Goal: Task Accomplishment & Management: Manage account settings

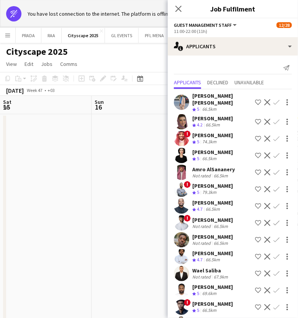
scroll to position [0, 213]
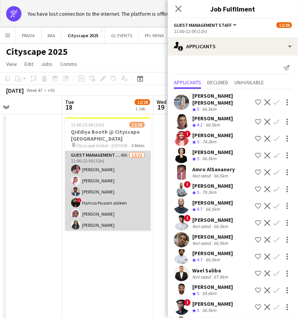
click at [112, 191] on app-card-role "Guest Management Staff 48A [DATE] 11:00-22:00 (11h) Ahmad Aldawsri [PERSON_NAME…" at bounding box center [108, 281] width 86 height 260
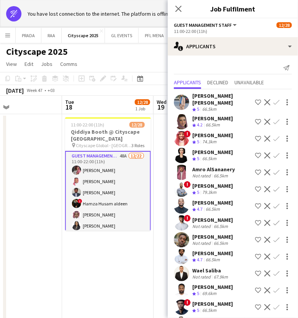
click at [112, 191] on app-card-role "Guest Management Staff 48A [DATE] 11:00-22:00 (11h) Ahmad Aldawsri [PERSON_NAME…" at bounding box center [108, 281] width 86 height 261
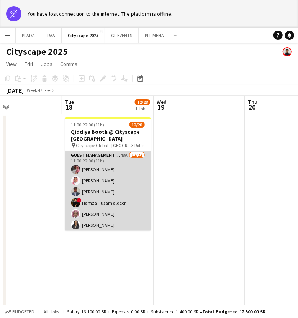
click at [112, 191] on app-card-role "Guest Management Staff 48A [DATE] 11:00-22:00 (11h) Ahmad Aldawsri [PERSON_NAME…" at bounding box center [108, 281] width 86 height 260
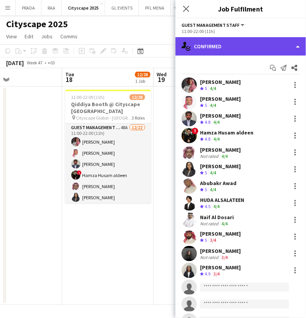
click at [255, 47] on div "single-neutral-actions-check-2 Confirmed" at bounding box center [240, 46] width 130 height 18
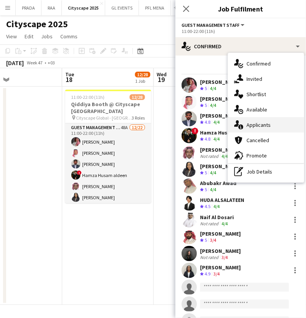
click at [270, 128] on div "single-neutral-actions-information Applicants" at bounding box center [266, 124] width 76 height 15
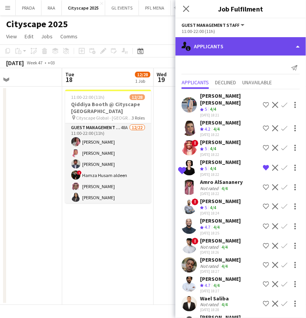
click at [235, 52] on div "single-neutral-actions-information Applicants" at bounding box center [240, 46] width 130 height 18
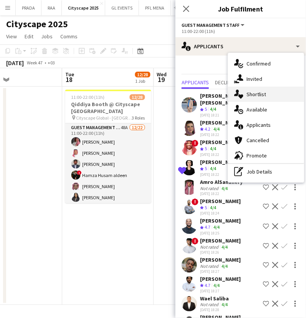
click at [248, 88] on div "single-neutral-actions-heart Shortlist" at bounding box center [266, 94] width 76 height 15
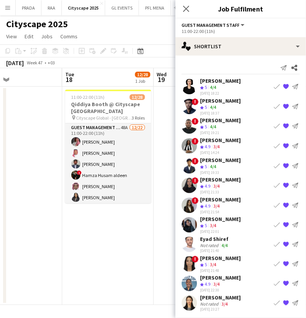
click at [276, 106] on app-icon "Book crew" at bounding box center [276, 106] width 6 height 6
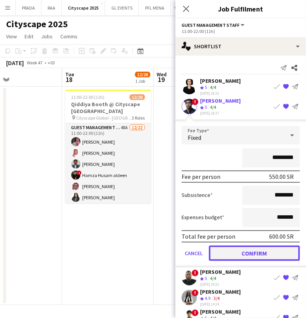
click at [236, 250] on button "Confirm" at bounding box center [254, 252] width 91 height 15
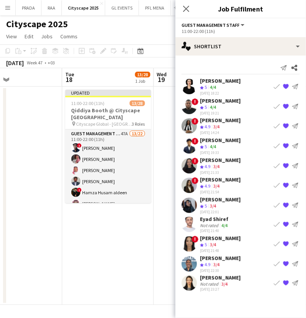
click at [275, 106] on app-icon "Book crew" at bounding box center [276, 106] width 6 height 6
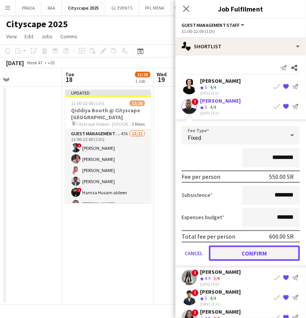
click at [243, 255] on button "Confirm" at bounding box center [254, 252] width 91 height 15
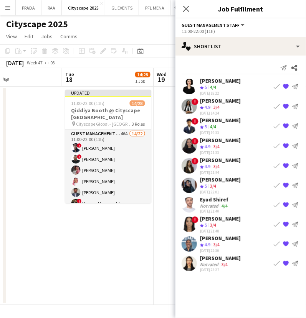
click at [276, 146] on app-icon "Book crew" at bounding box center [276, 146] width 6 height 6
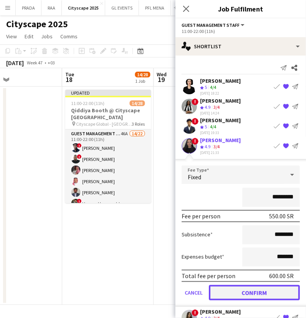
click at [245, 287] on button "Confirm" at bounding box center [254, 292] width 91 height 15
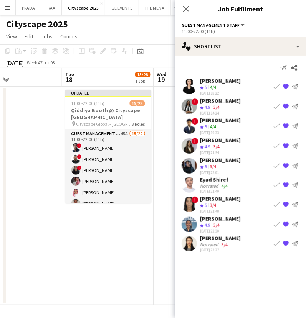
click at [275, 145] on app-icon "Book crew" at bounding box center [276, 146] width 6 height 6
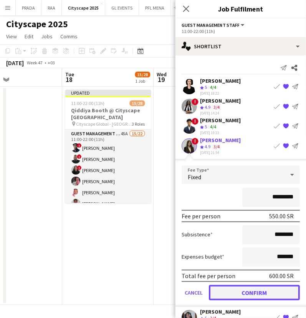
click at [235, 288] on button "Confirm" at bounding box center [254, 292] width 91 height 15
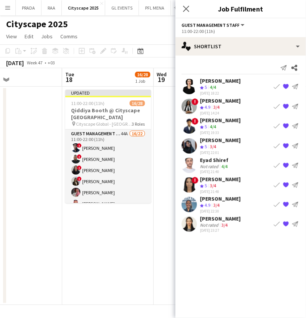
click at [275, 144] on app-icon "Book crew" at bounding box center [276, 146] width 6 height 6
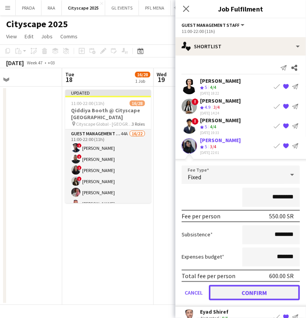
click at [245, 291] on button "Confirm" at bounding box center [254, 292] width 91 height 15
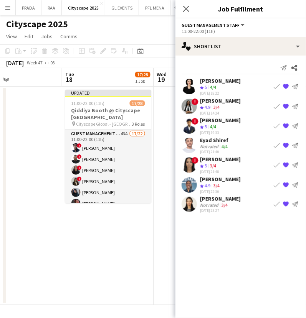
click at [276, 145] on app-icon "Book crew" at bounding box center [276, 146] width 6 height 6
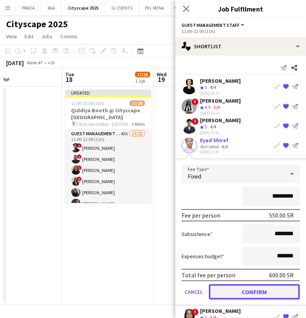
click at [252, 292] on button "Confirm" at bounding box center [254, 291] width 91 height 15
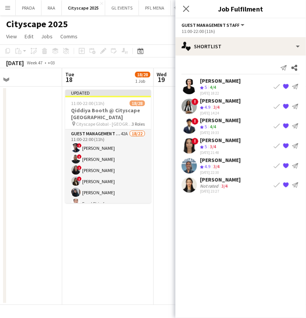
click at [275, 145] on app-icon "Book crew" at bounding box center [276, 146] width 6 height 6
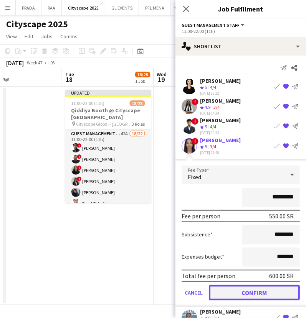
click at [247, 289] on button "Confirm" at bounding box center [254, 292] width 91 height 15
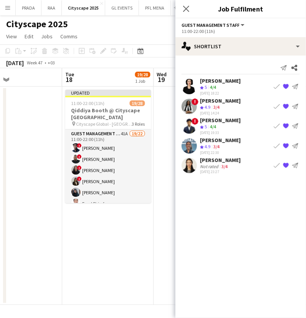
click at [276, 164] on app-icon "Book crew" at bounding box center [276, 165] width 6 height 6
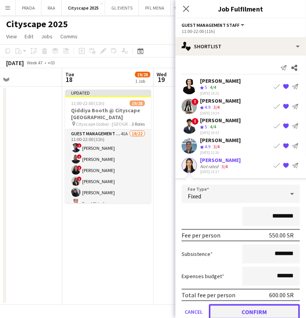
click at [242, 310] on button "Confirm" at bounding box center [254, 311] width 91 height 15
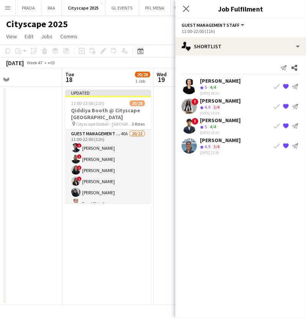
click at [272, 107] on button "Book crew" at bounding box center [276, 106] width 9 height 9
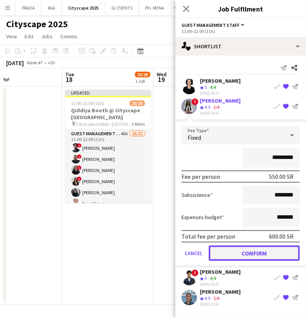
click at [243, 248] on button "Confirm" at bounding box center [254, 252] width 91 height 15
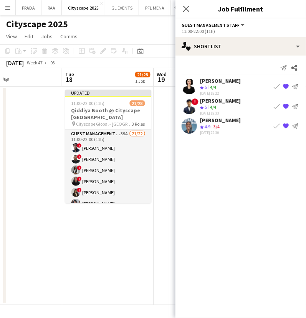
click at [275, 89] on app-icon "Book crew" at bounding box center [276, 87] width 6 height 6
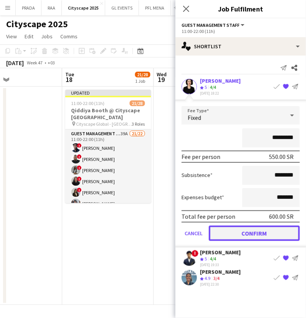
click at [249, 232] on button "Confirm" at bounding box center [254, 233] width 91 height 15
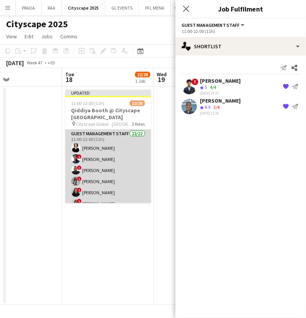
click at [109, 175] on app-card-role "Guest Management Staff 22/22 11:00-22:00 (11h) [PERSON_NAME] ! [PERSON_NAME] ! …" at bounding box center [108, 260] width 86 height 260
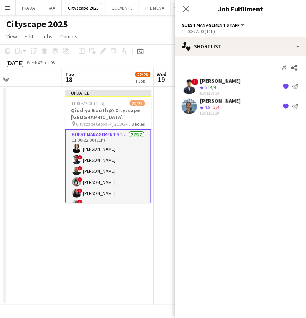
click at [109, 175] on app-card-role "Guest Management Staff 22/22 11:00-22:00 (11h) [PERSON_NAME] ! [PERSON_NAME] ! …" at bounding box center [108, 260] width 86 height 261
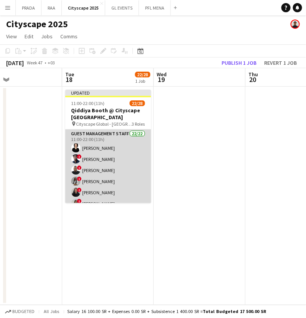
click at [109, 175] on app-card-role "Guest Management Staff 22/22 11:00-22:00 (11h) [PERSON_NAME] ! [PERSON_NAME] ! …" at bounding box center [108, 260] width 86 height 260
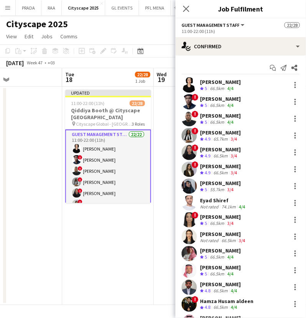
click at [83, 143] on app-card-role "Guest Management Staff 22/22 11:00-22:00 (11h) [PERSON_NAME] ! [PERSON_NAME] ! …" at bounding box center [108, 260] width 86 height 261
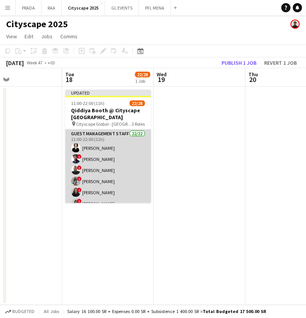
click at [134, 181] on app-card-role "Guest Management Staff 22/22 11:00-22:00 (11h) [PERSON_NAME] ! [PERSON_NAME] ! …" at bounding box center [108, 260] width 86 height 260
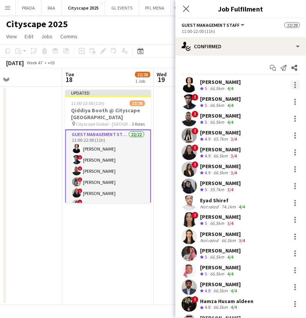
click at [290, 84] on div at bounding box center [294, 85] width 9 height 9
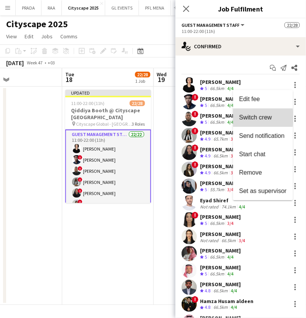
click at [248, 118] on span "Switch crew" at bounding box center [255, 117] width 33 height 7
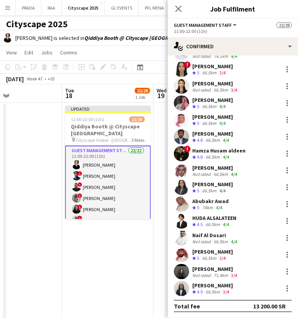
scroll to position [15, 0]
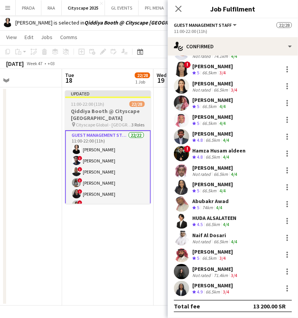
click at [97, 110] on h3 "Qiddiya Booth @ Cityscape [GEOGRAPHIC_DATA]" at bounding box center [108, 115] width 86 height 14
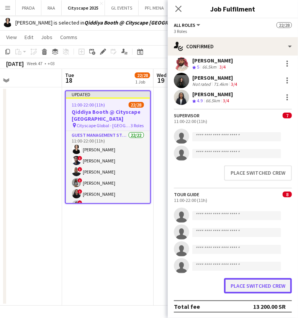
scroll to position [359, 0]
click at [233, 281] on button "Place switched crew" at bounding box center [258, 286] width 68 height 15
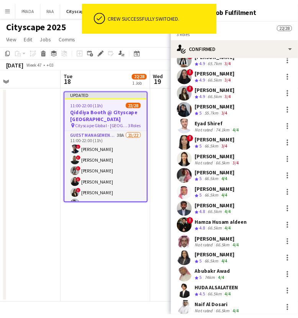
scroll to position [79, 0]
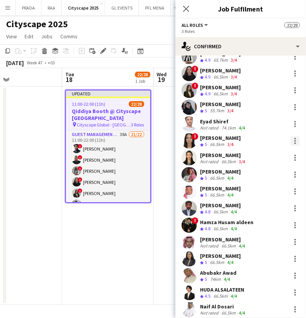
click at [292, 137] on div at bounding box center [294, 140] width 9 height 9
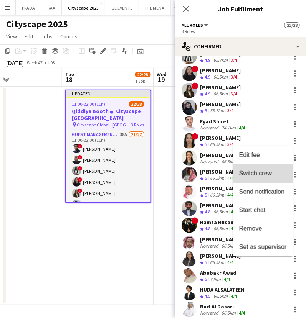
click at [266, 169] on button "Switch crew" at bounding box center [263, 173] width 60 height 18
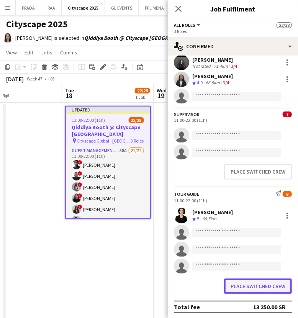
click at [245, 282] on button "Place switched crew" at bounding box center [258, 286] width 68 height 15
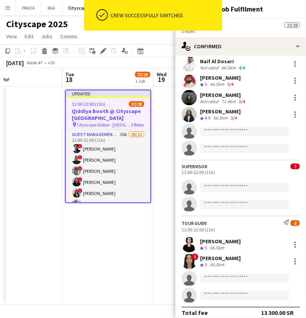
scroll to position [315, 0]
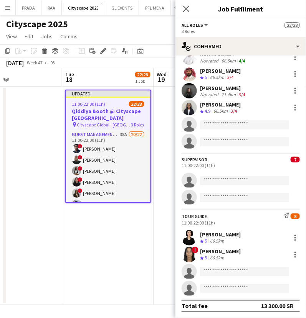
click at [169, 127] on app-date-cell at bounding box center [200, 196] width 92 height 219
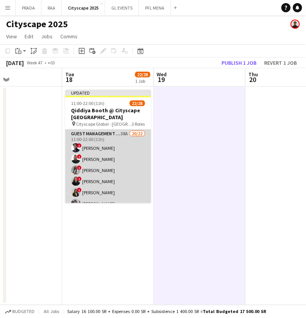
click at [113, 158] on app-card-role "Guest Management Staff 38A 20/22 11:00-22:00 (11h) ! [PERSON_NAME] ! [PERSON_NA…" at bounding box center [108, 260] width 86 height 260
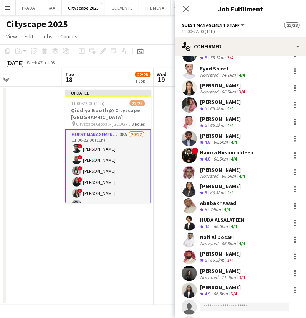
scroll to position [151, 0]
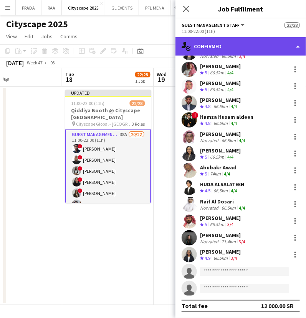
click at [249, 48] on div "single-neutral-actions-check-2 Confirmed" at bounding box center [240, 46] width 130 height 18
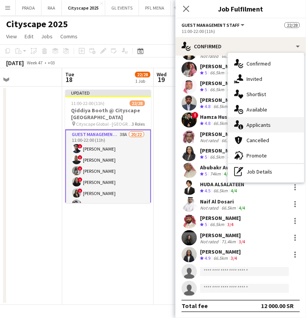
click at [269, 122] on span "Applicants" at bounding box center [258, 125] width 24 height 7
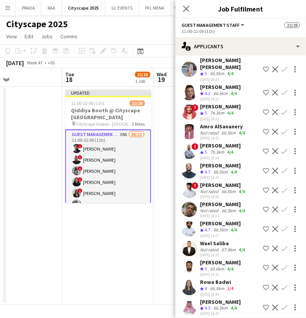
scroll to position [0, 0]
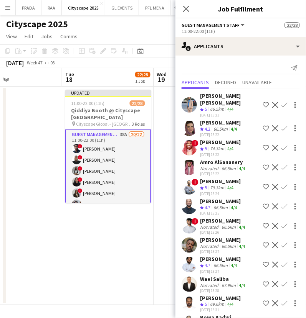
click at [115, 166] on app-card-role "Guest Management Staff 38A 20/22 11:00-22:00 (11h) ! [PERSON_NAME] ! [PERSON_NA…" at bounding box center [108, 260] width 86 height 261
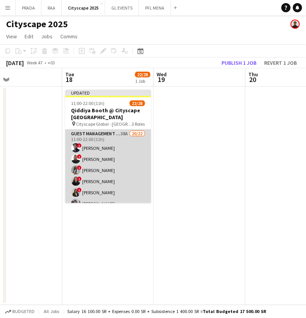
click at [115, 166] on app-card-role "Guest Management Staff 38A 20/22 11:00-22:00 (11h) ! [PERSON_NAME] ! [PERSON_NA…" at bounding box center [108, 260] width 86 height 260
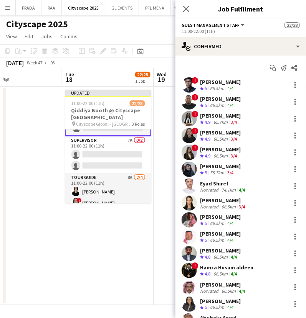
scroll to position [284, 0]
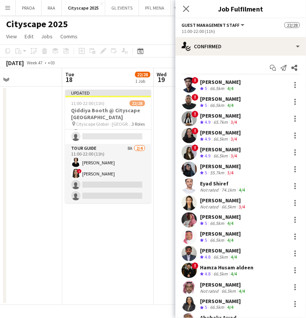
click at [115, 166] on app-card-role "Tour Guide 8A [DATE] 11:00-22:00 (11h) [PERSON_NAME] ! [PERSON_NAME] single-neu…" at bounding box center [108, 173] width 86 height 59
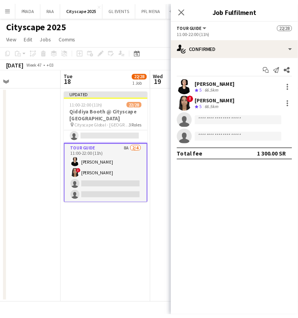
scroll to position [282, 0]
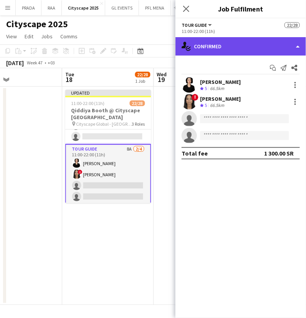
click at [251, 51] on div "single-neutral-actions-check-2 Confirmed" at bounding box center [240, 46] width 130 height 18
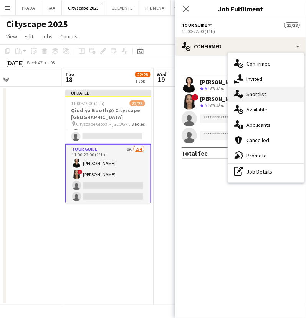
click at [261, 91] on span "Shortlist" at bounding box center [256, 94] width 20 height 7
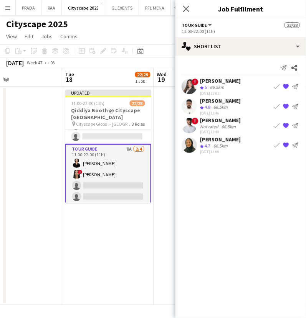
click at [276, 106] on app-icon "Book crew" at bounding box center [276, 106] width 6 height 6
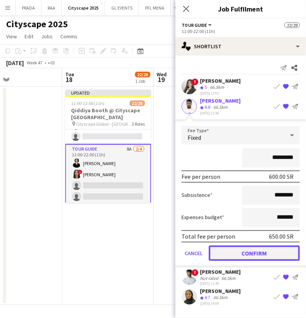
click at [240, 255] on button "Confirm" at bounding box center [254, 252] width 91 height 15
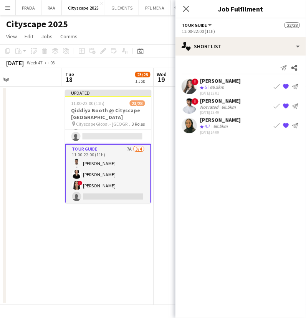
click at [274, 125] on app-icon "Book crew" at bounding box center [276, 125] width 6 height 6
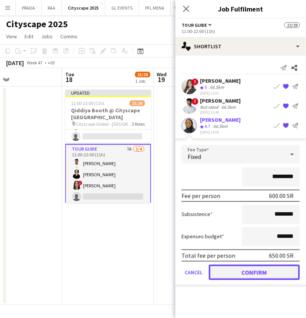
click at [245, 273] on button "Confirm" at bounding box center [254, 272] width 91 height 15
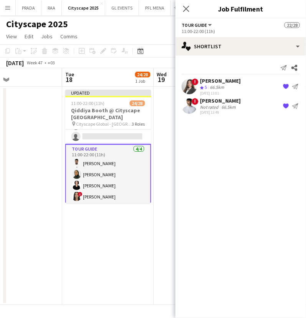
click at [94, 173] on app-card-role "Tour Guide [DATE] 11:00-22:00 (11h) [PERSON_NAME] Eisra [PERSON_NAME] Almaha Al…" at bounding box center [108, 174] width 86 height 61
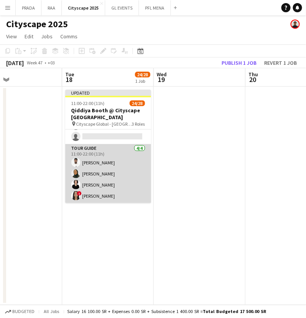
click at [94, 173] on app-card-role "Tour Guide [DATE] 11:00-22:00 (11h) [PERSON_NAME] Eisra [PERSON_NAME] Almaha Al…" at bounding box center [108, 173] width 86 height 59
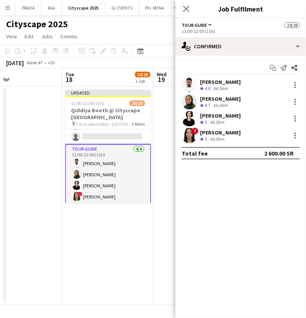
click at [297, 90] on div "[PERSON_NAME] Crew rating 4.8 66.5km" at bounding box center [240, 84] width 130 height 15
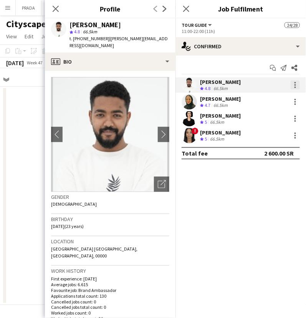
click at [296, 84] on div at bounding box center [294, 85] width 9 height 9
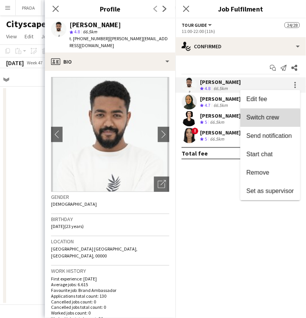
click at [260, 124] on button "Switch crew" at bounding box center [270, 118] width 60 height 18
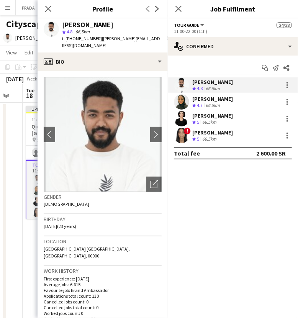
scroll to position [0, 252]
click at [46, 8] on icon "Close pop-in" at bounding box center [47, 8] width 7 height 7
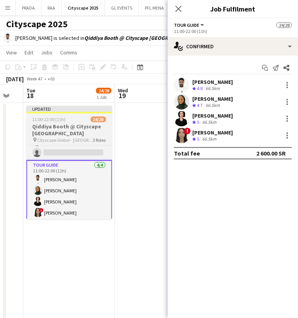
click at [35, 141] on icon at bounding box center [34, 140] width 3 height 5
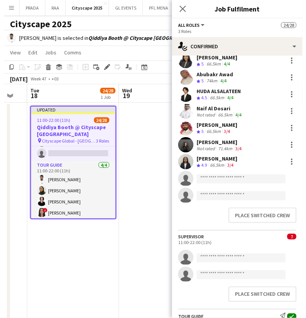
scroll to position [263, 0]
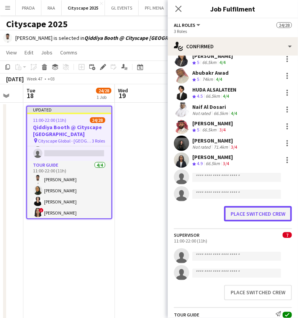
click at [252, 209] on button "Place switched crew" at bounding box center [258, 213] width 68 height 15
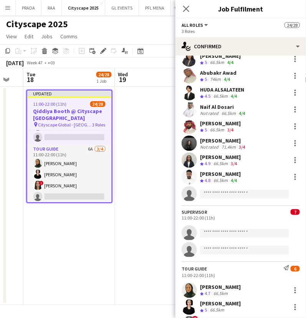
scroll to position [315, 0]
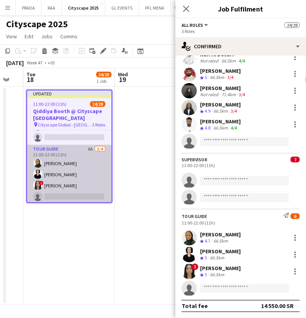
click at [94, 151] on app-card-role "Tour Guide 6A [DATE] 11:00-22:00 (11h) [PERSON_NAME] ! [PERSON_NAME] single-neu…" at bounding box center [69, 174] width 84 height 59
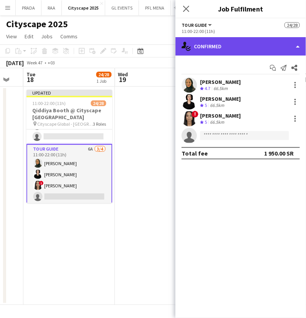
click at [247, 54] on div "single-neutral-actions-check-2 Confirmed" at bounding box center [240, 46] width 130 height 18
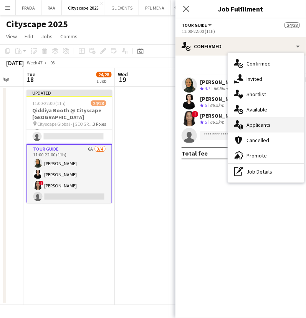
click at [256, 122] on span "Applicants" at bounding box center [258, 125] width 24 height 7
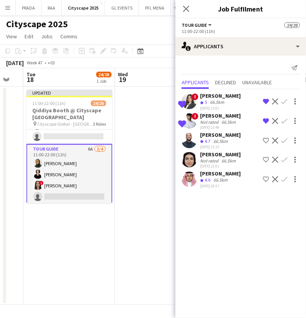
click at [285, 120] on app-icon "Confirm" at bounding box center [284, 121] width 6 height 6
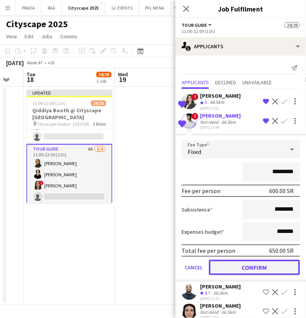
click at [248, 264] on button "Confirm" at bounding box center [254, 267] width 91 height 15
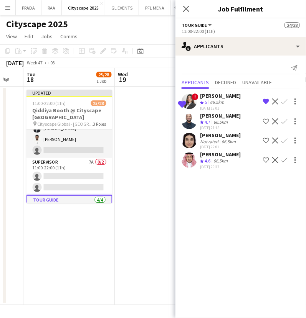
scroll to position [232, 0]
click at [92, 179] on app-card-role "Supervisor 7A 0/2 11:00-22:00 (11h) single-neutral-actions single-neutral-actio…" at bounding box center [69, 176] width 86 height 37
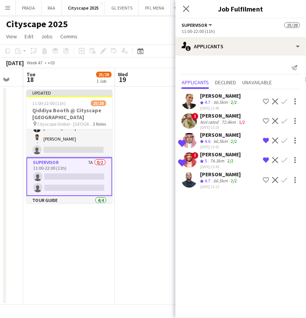
click at [284, 159] on app-icon "Confirm" at bounding box center [284, 160] width 6 height 6
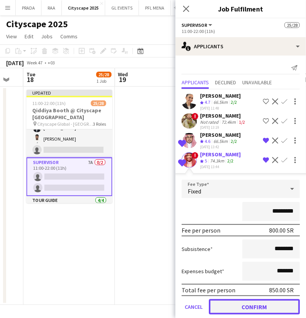
click at [238, 308] on button "Confirm" at bounding box center [254, 306] width 91 height 15
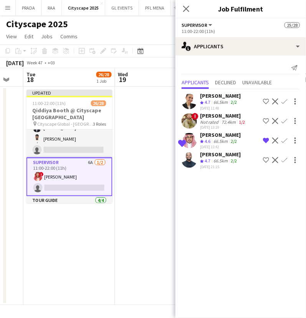
click at [284, 140] on app-icon "Confirm" at bounding box center [284, 141] width 6 height 6
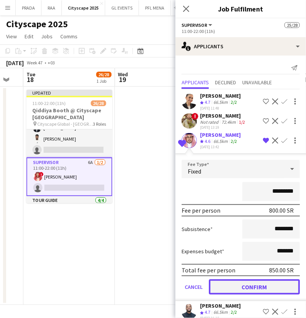
click at [246, 284] on button "Confirm" at bounding box center [254, 287] width 91 height 15
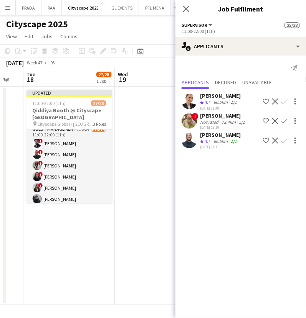
scroll to position [0, 0]
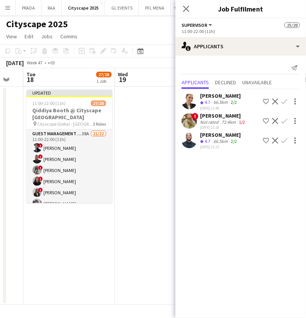
click at [64, 164] on app-card-role "Guest Management Staff 38A 21/22 11:00-22:00 (11h) ! [PERSON_NAME] ! [PERSON_NA…" at bounding box center [69, 260] width 86 height 260
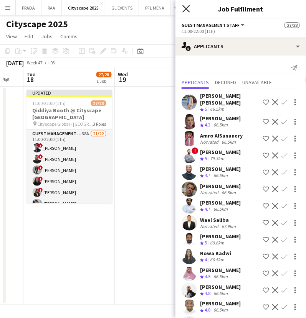
click at [185, 8] on icon "Close pop-in" at bounding box center [185, 8] width 7 height 7
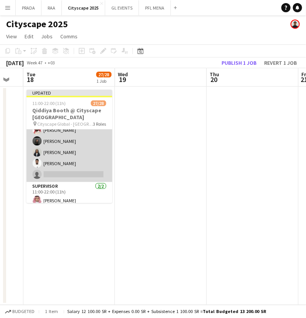
scroll to position [282, 0]
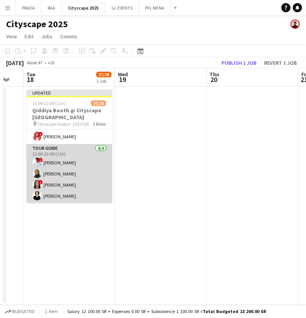
click at [78, 179] on app-card-role "Tour Guide [DATE] 11:00-22:00 (11h) ! [PERSON_NAME] [PERSON_NAME] ! [PERSON_NAM…" at bounding box center [69, 173] width 86 height 59
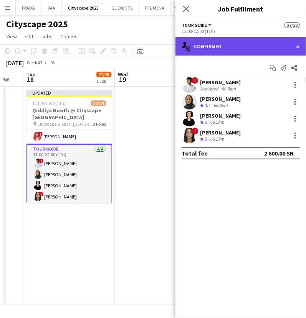
click at [248, 45] on div "single-neutral-actions-check-2 Confirmed" at bounding box center [240, 46] width 130 height 18
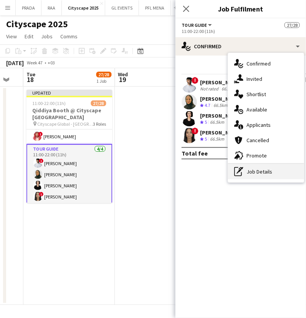
click at [257, 172] on div "pen-write Job Details" at bounding box center [266, 171] width 76 height 15
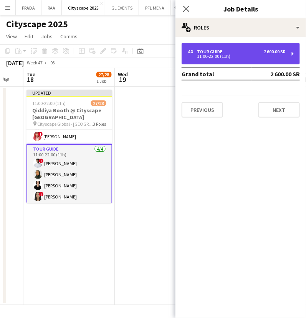
click at [263, 56] on div "11:00-22:00 (11h)" at bounding box center [236, 56] width 98 height 4
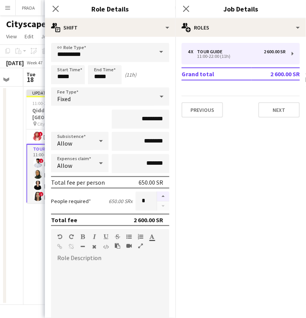
click at [157, 198] on button "button" at bounding box center [163, 197] width 12 height 10
type input "*"
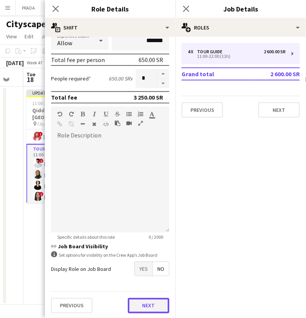
click at [147, 310] on button "Next" at bounding box center [148, 305] width 41 height 15
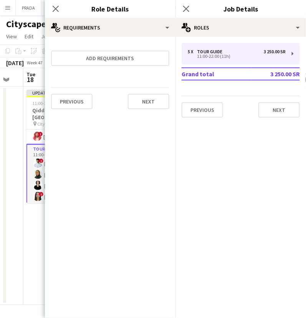
scroll to position [0, 0]
click at [40, 248] on app-date-cell "Updated 11:00-22:00 (11h) 27/29 [PERSON_NAME] @ Cityscape [GEOGRAPHIC_DATA] pin…" at bounding box center [69, 196] width 92 height 219
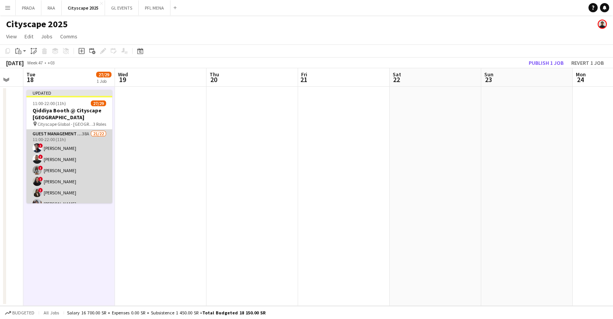
scroll to position [293, 0]
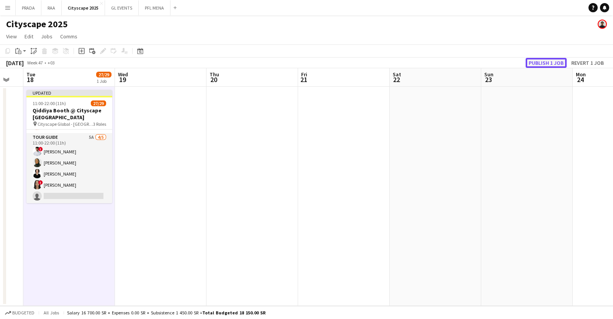
click at [298, 64] on button "Publish 1 job" at bounding box center [546, 63] width 41 height 10
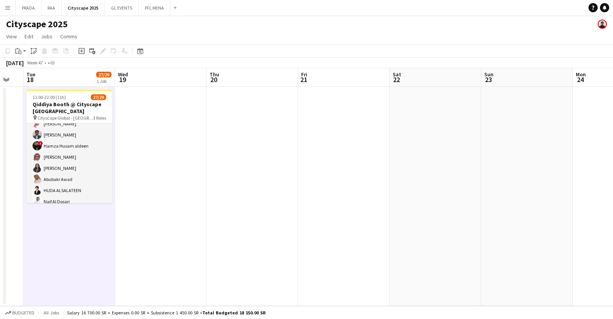
scroll to position [0, 0]
click at [77, 144] on app-card-role "Guest Management Staff 38A 21/22 11:00-22:00 (11h) ! [PERSON_NAME] ! [PERSON_NA…" at bounding box center [69, 253] width 86 height 260
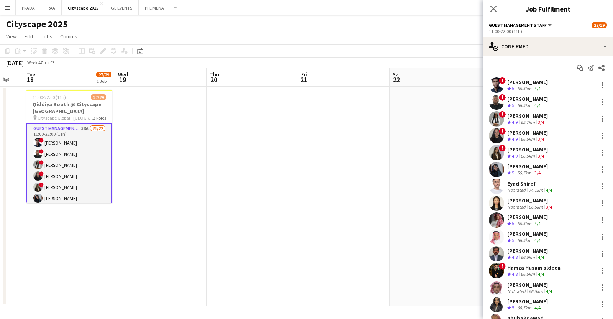
scroll to position [288, 0]
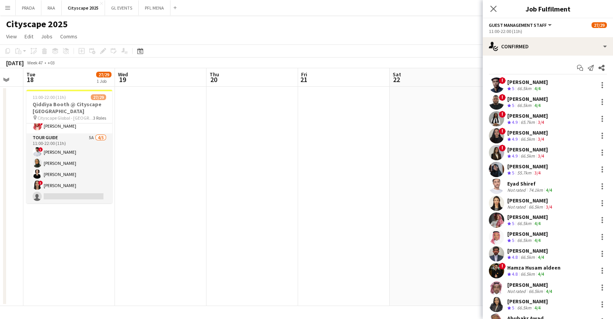
click at [61, 187] on app-card-role "Tour Guide 5A [DATE] 11:00-22:00 (11h) ! [PERSON_NAME] [PERSON_NAME] ! [PERSON_…" at bounding box center [69, 168] width 86 height 71
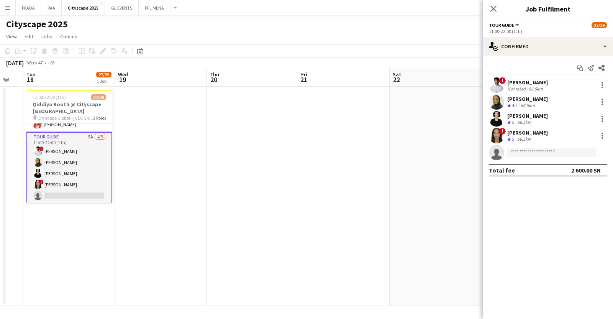
scroll to position [287, 0]
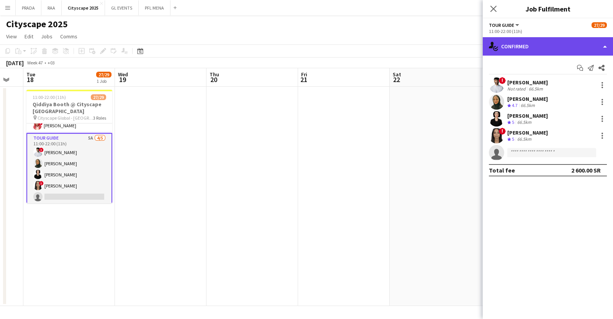
click at [298, 44] on div "single-neutral-actions-check-2 Confirmed" at bounding box center [548, 46] width 130 height 18
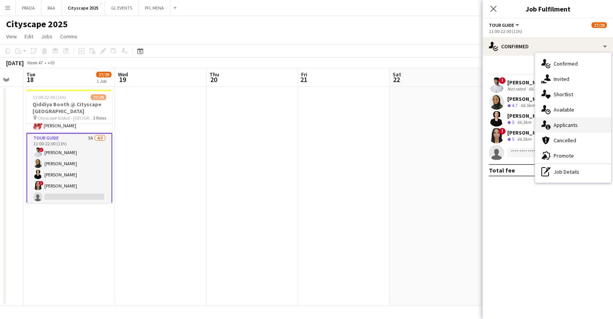
click at [298, 122] on span "Applicants" at bounding box center [566, 125] width 24 height 7
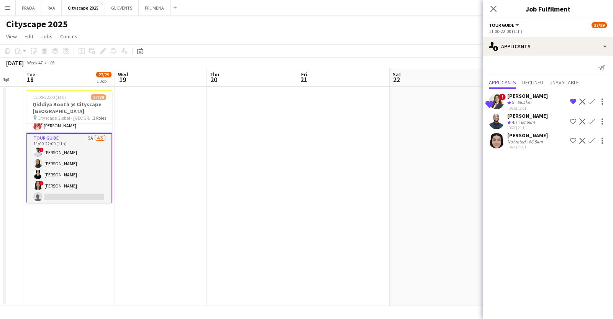
click at [298, 100] on app-icon "Confirm" at bounding box center [592, 102] width 6 height 6
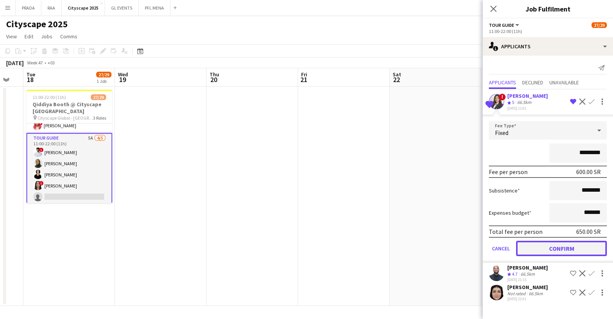
click at [298, 248] on button "Confirm" at bounding box center [561, 248] width 91 height 15
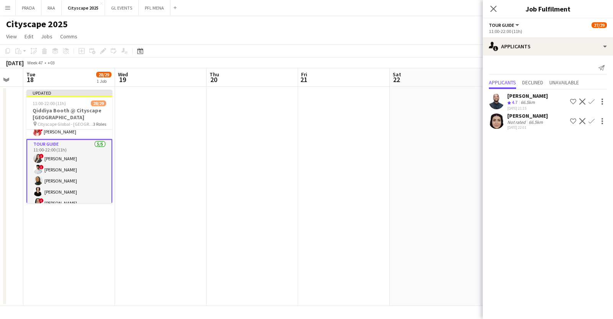
click at [90, 169] on app-card-role "Tour Guide [DATE] 11:00-22:00 (11h) ! [PERSON_NAME] ! [PERSON_NAME] [PERSON_NAM…" at bounding box center [69, 175] width 86 height 72
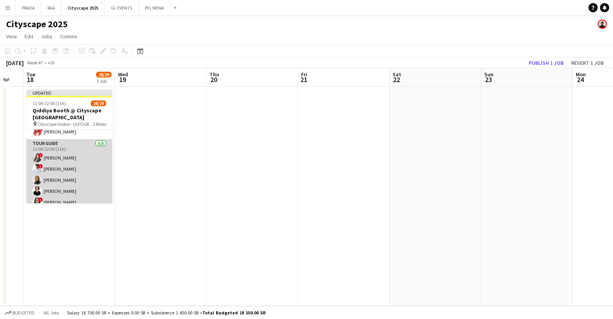
click at [66, 152] on app-card-role "Tour Guide [DATE] 11:00-22:00 (11h) ! [PERSON_NAME] ! [PERSON_NAME] [PERSON_NAM…" at bounding box center [69, 174] width 86 height 71
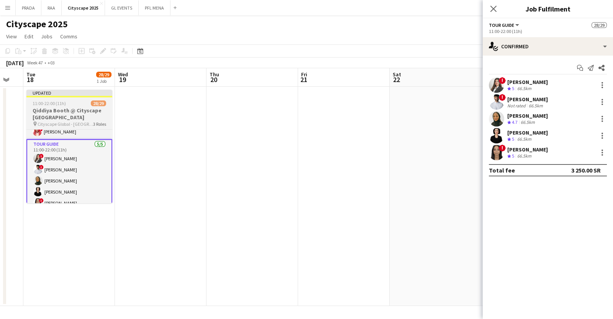
click at [85, 112] on h3 "Qiddiya Booth @ Cityscape [GEOGRAPHIC_DATA]" at bounding box center [69, 114] width 86 height 14
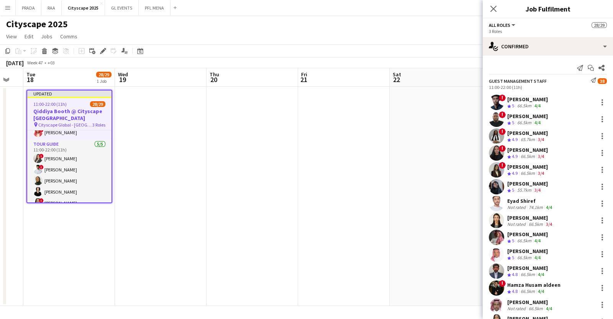
scroll to position [333, 0]
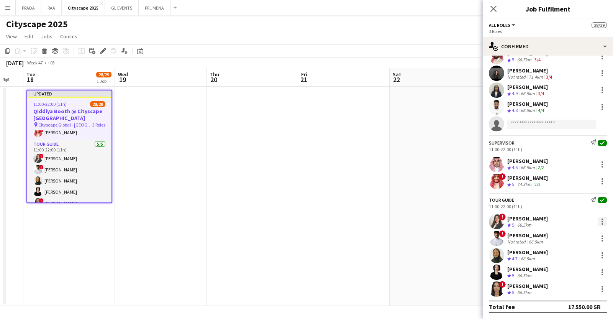
click at [298, 220] on div at bounding box center [602, 221] width 9 height 9
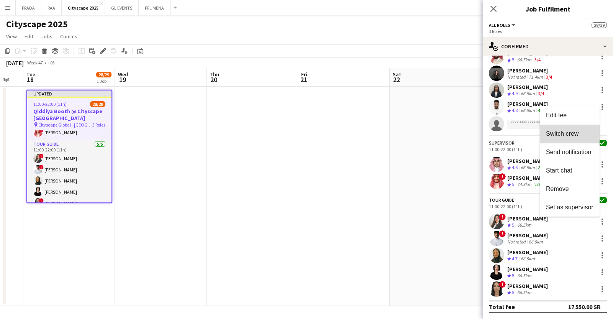
click at [298, 138] on button "Switch crew" at bounding box center [570, 134] width 60 height 18
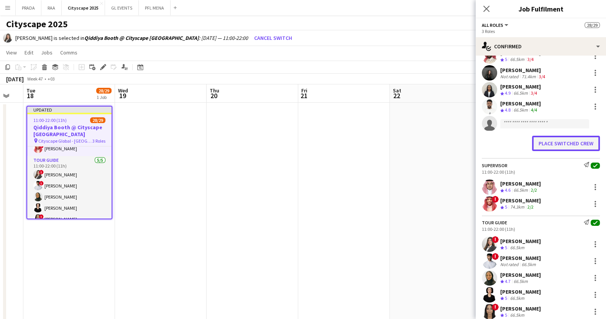
click at [298, 141] on button "Place switched crew" at bounding box center [566, 143] width 68 height 15
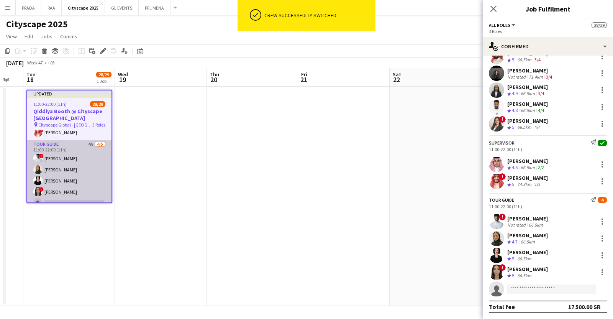
click at [44, 176] on app-card-role "Tour Guide 4A [DATE] 11:00-22:00 (11h) ! [PERSON_NAME] [PERSON_NAME] ! [PERSON_…" at bounding box center [69, 175] width 84 height 71
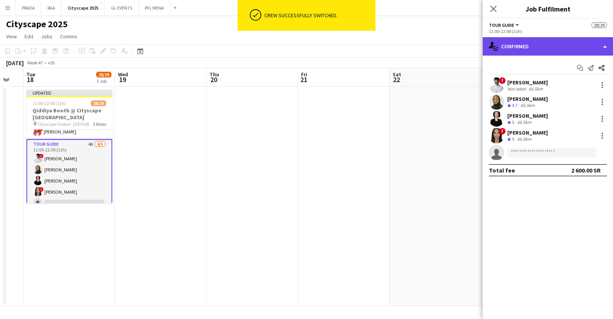
click at [298, 43] on div "single-neutral-actions-check-2 Confirmed" at bounding box center [548, 46] width 130 height 18
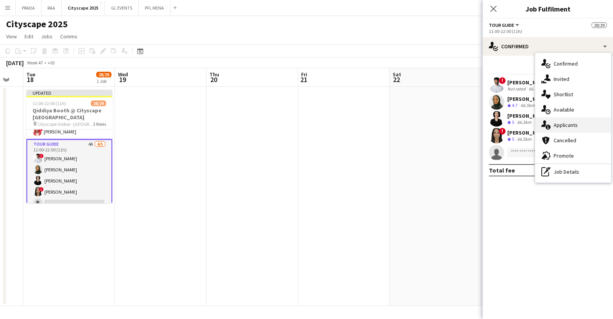
click at [298, 125] on span "Applicants" at bounding box center [566, 125] width 24 height 7
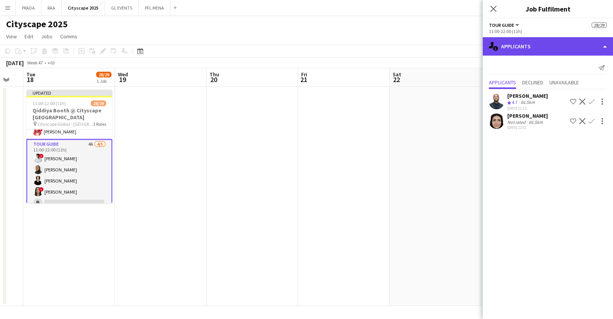
click at [298, 45] on div "single-neutral-actions-information Applicants" at bounding box center [548, 46] width 130 height 18
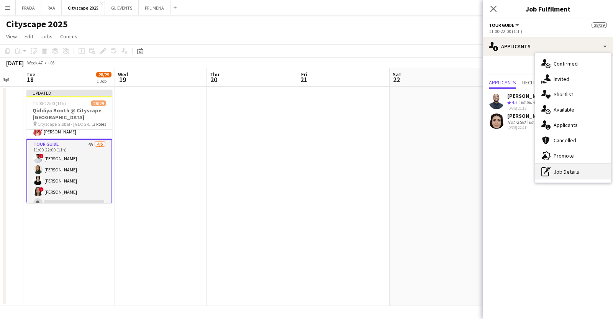
click at [298, 174] on div "pen-write Job Details" at bounding box center [574, 171] width 76 height 15
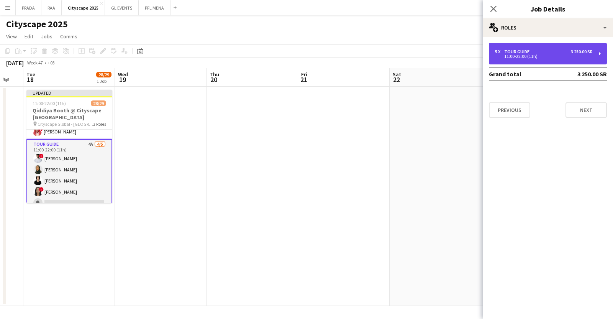
click at [298, 48] on div "5 x Tour Guide 3 250.00 SR 11:00-22:00 (11h)" at bounding box center [548, 53] width 118 height 21
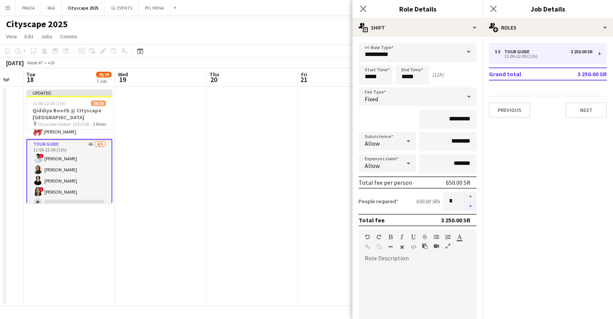
click at [298, 203] on button "button" at bounding box center [471, 207] width 12 height 10
type input "*"
click at [286, 163] on app-date-cell at bounding box center [253, 196] width 92 height 219
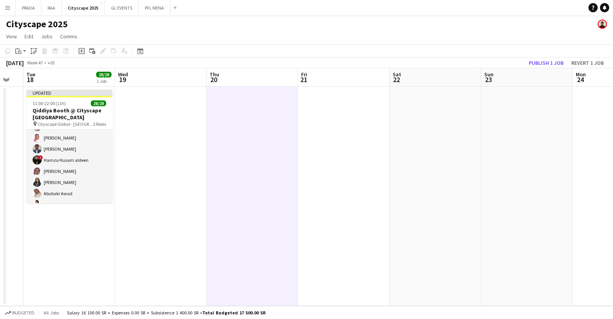
scroll to position [0, 0]
click at [298, 65] on button "Publish 1 job" at bounding box center [546, 63] width 41 height 10
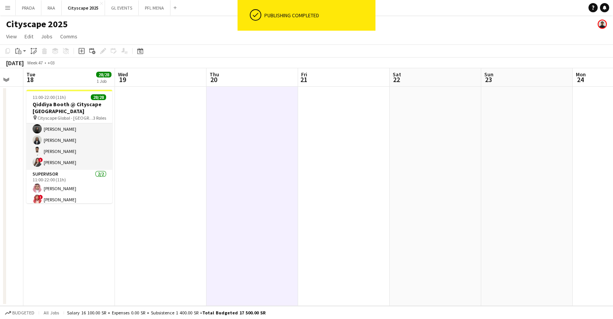
scroll to position [276, 0]
